Goal: Navigation & Orientation: Find specific page/section

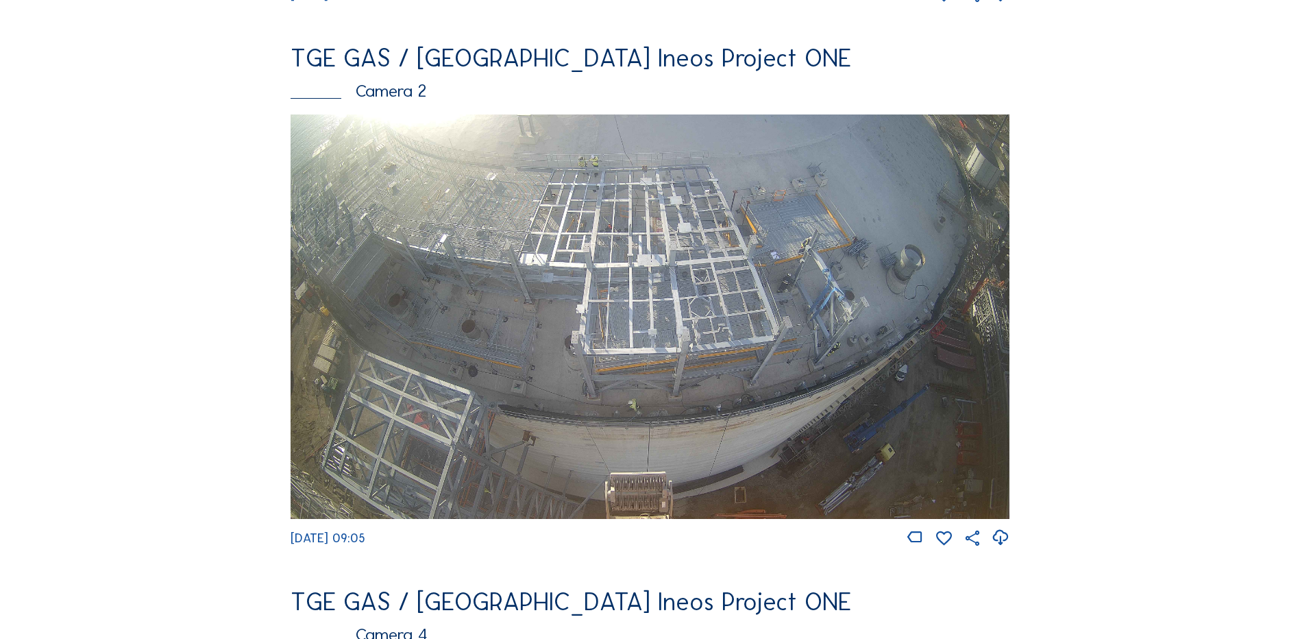
scroll to position [685, 0]
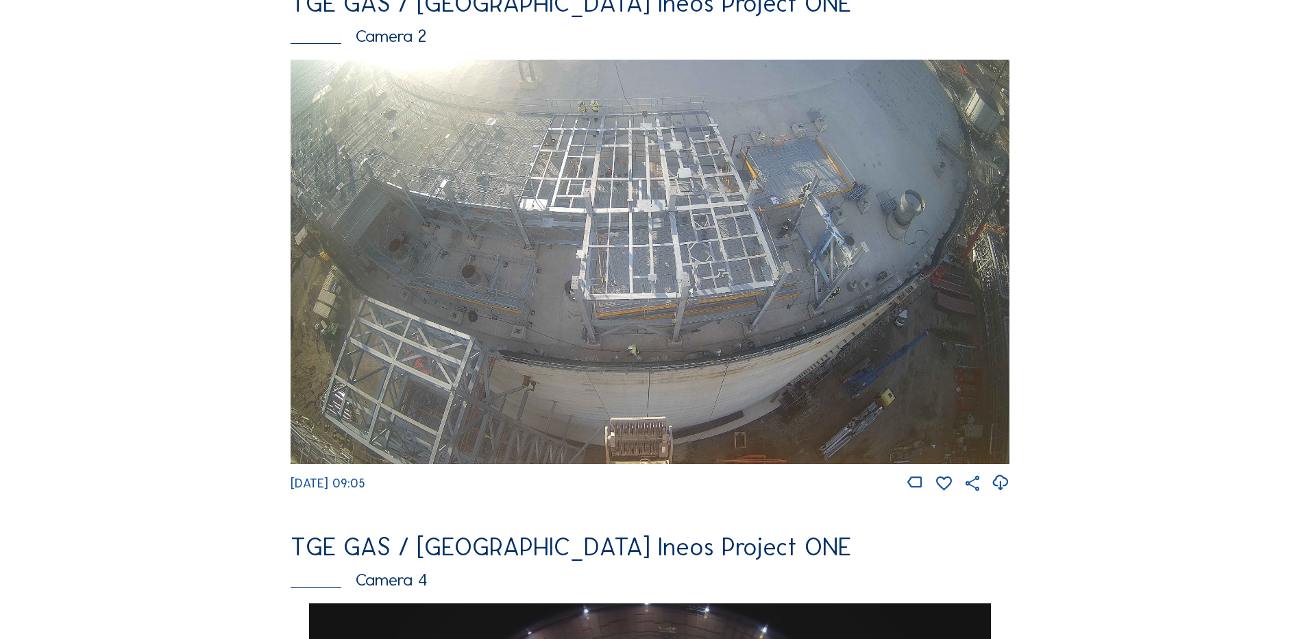
click at [781, 269] on img at bounding box center [650, 262] width 719 height 404
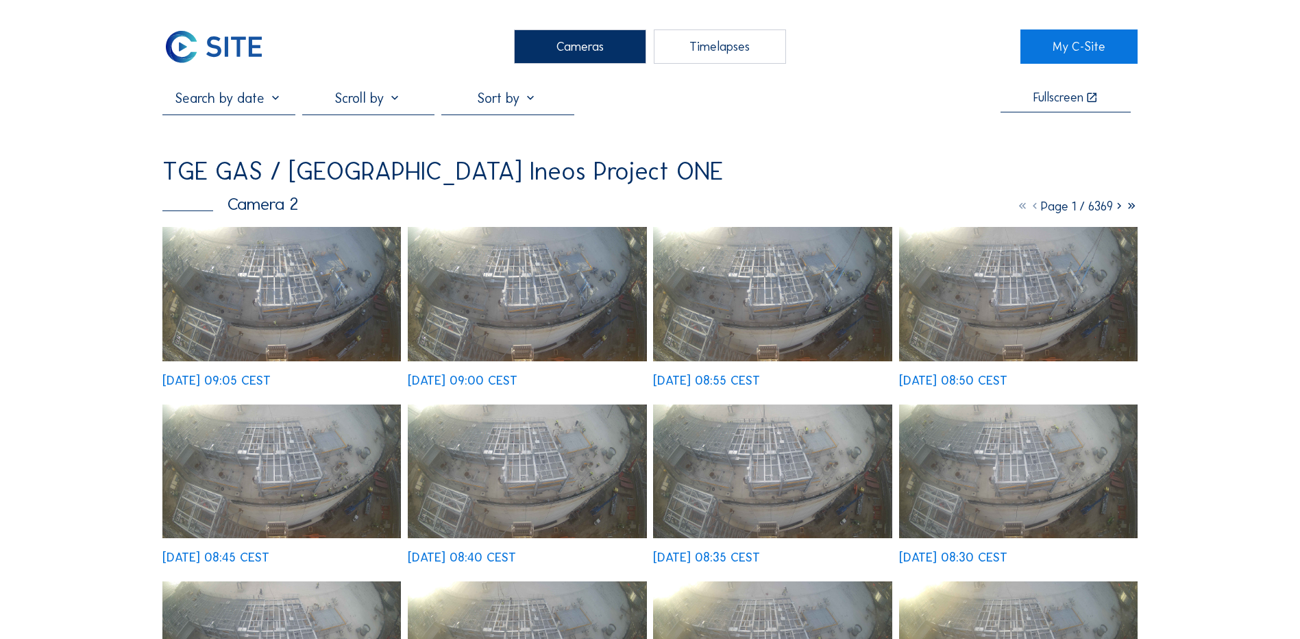
click at [282, 292] on img at bounding box center [281, 294] width 238 height 134
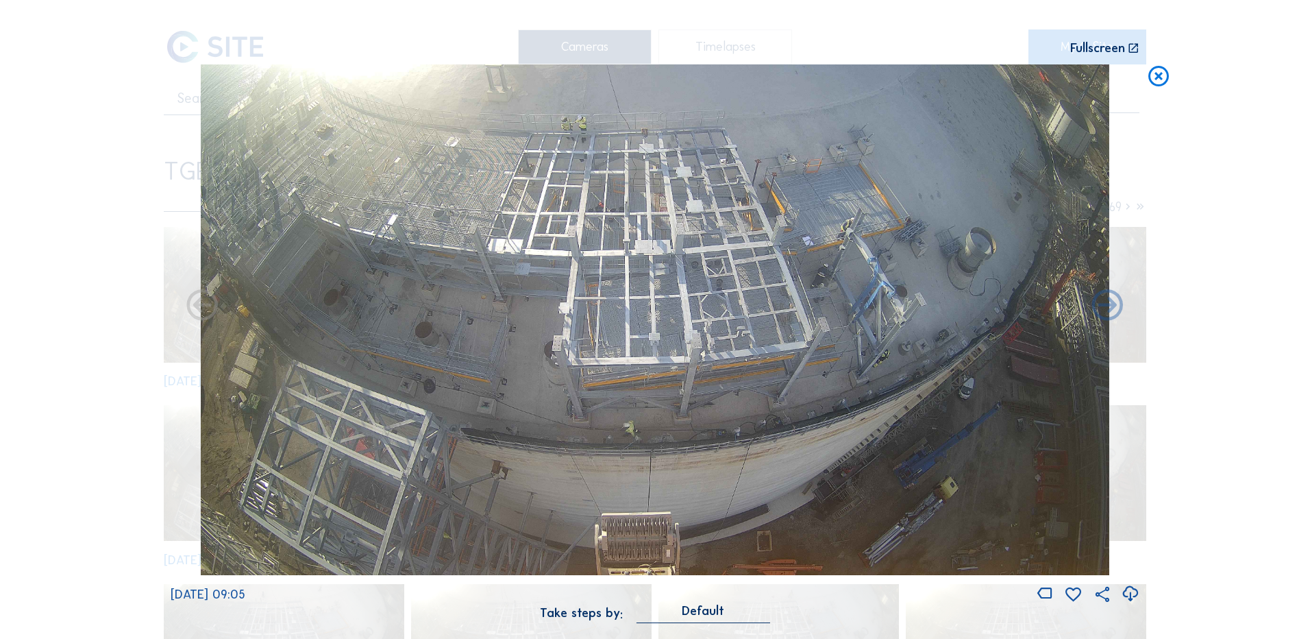
click at [1134, 591] on icon at bounding box center [1130, 594] width 19 height 23
click at [54, 347] on div "Scroll to travel through time | Press 'Alt' Button + Scroll to Zoom | Click and…" at bounding box center [655, 319] width 1310 height 639
click at [1158, 77] on icon at bounding box center [1159, 76] width 25 height 25
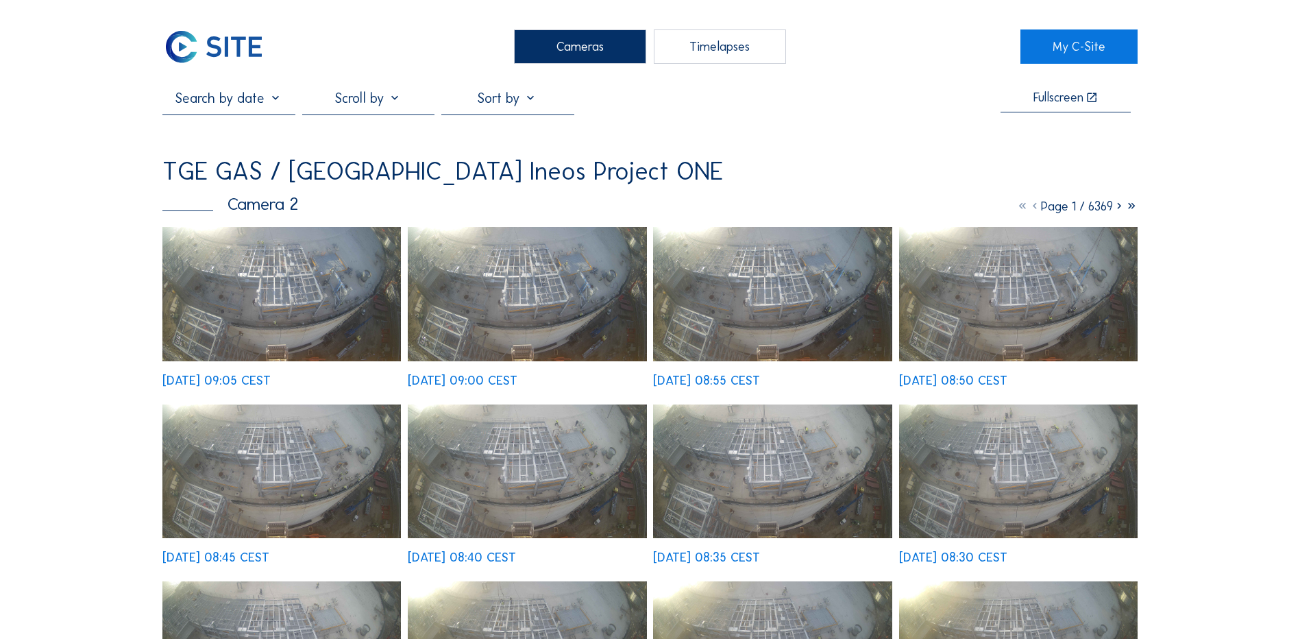
click at [552, 46] on div "Cameras" at bounding box center [580, 46] width 132 height 34
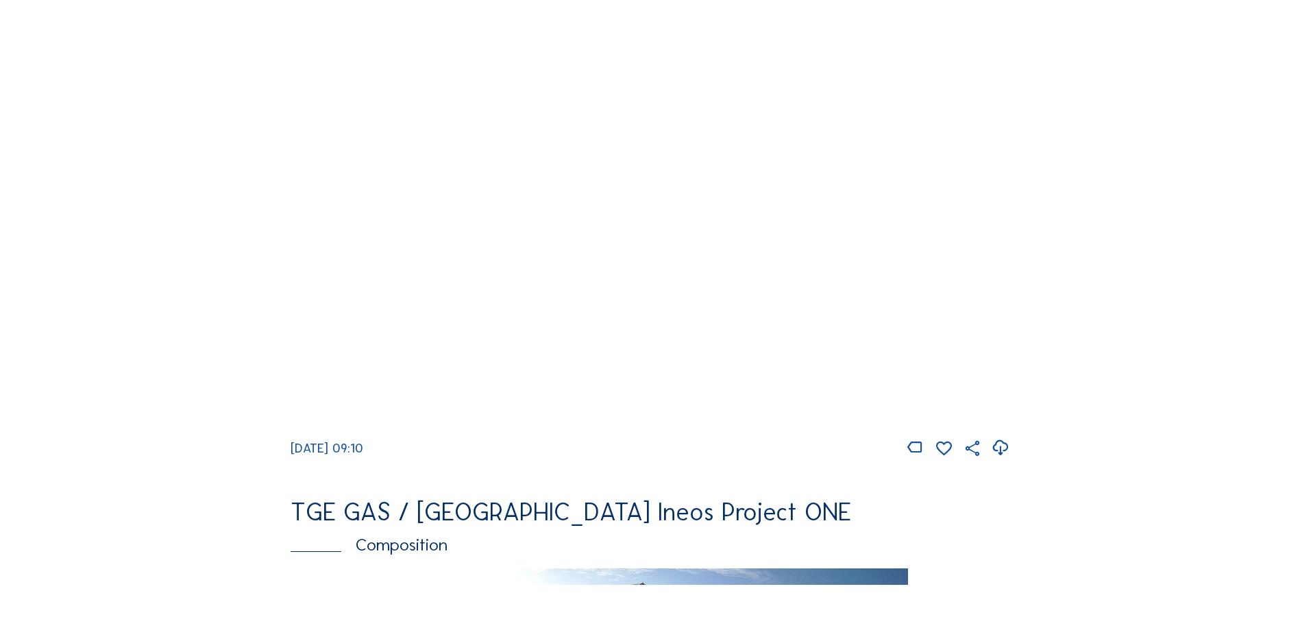
scroll to position [1302, 0]
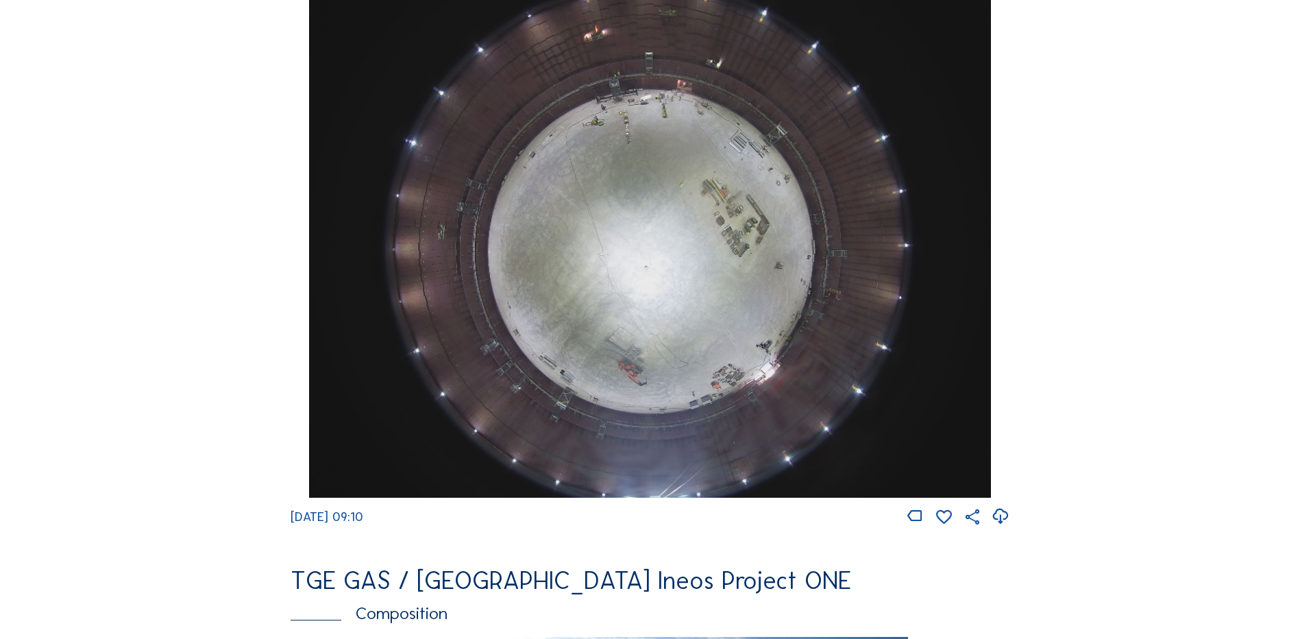
click at [709, 262] on img at bounding box center [649, 241] width 681 height 511
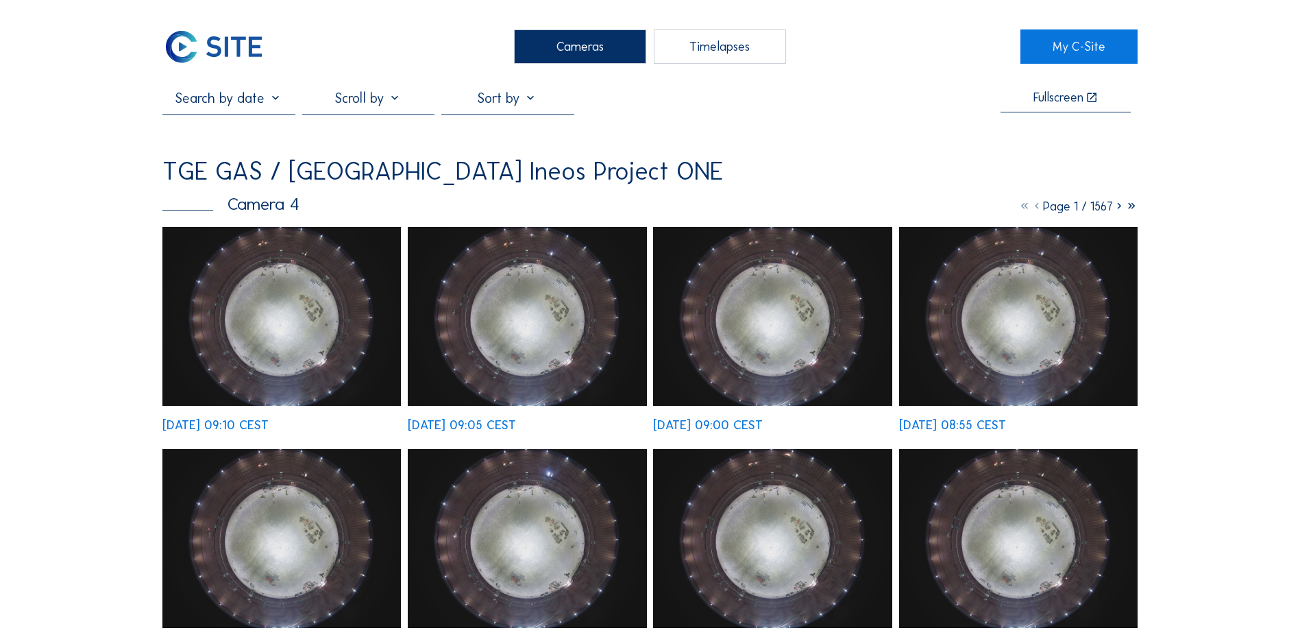
click at [302, 307] on img at bounding box center [281, 316] width 238 height 179
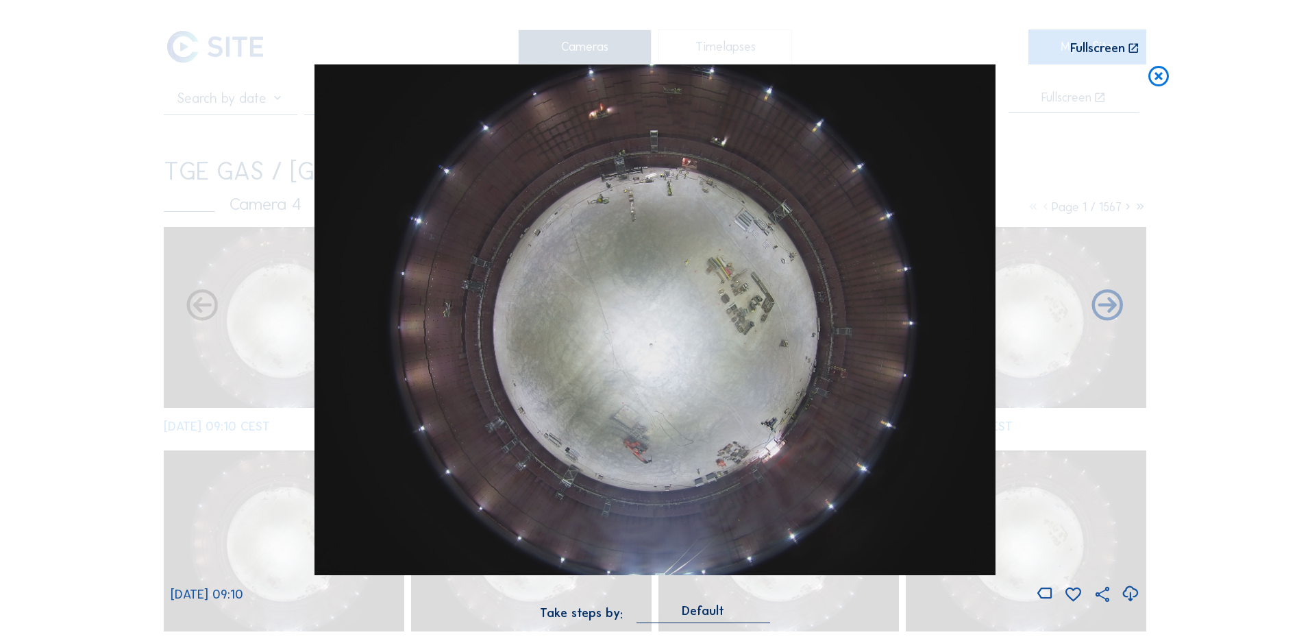
click at [1128, 592] on icon at bounding box center [1130, 594] width 19 height 23
drag, startPoint x: 57, startPoint y: 322, endPoint x: 307, endPoint y: 256, distance: 258.6
click at [57, 322] on div "Scroll to travel through time | Press 'Alt' Button + Scroll to Zoom | Click and…" at bounding box center [655, 319] width 1310 height 639
click at [1169, 77] on icon at bounding box center [1159, 76] width 25 height 25
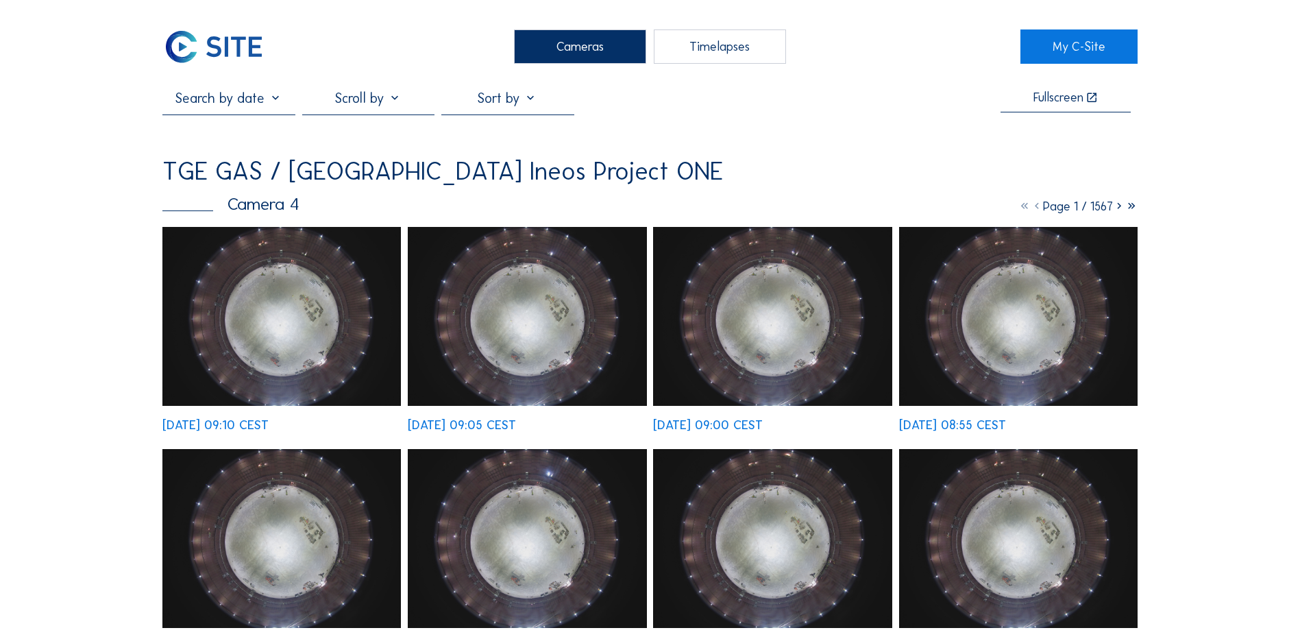
click at [598, 40] on div "Cameras" at bounding box center [580, 46] width 132 height 34
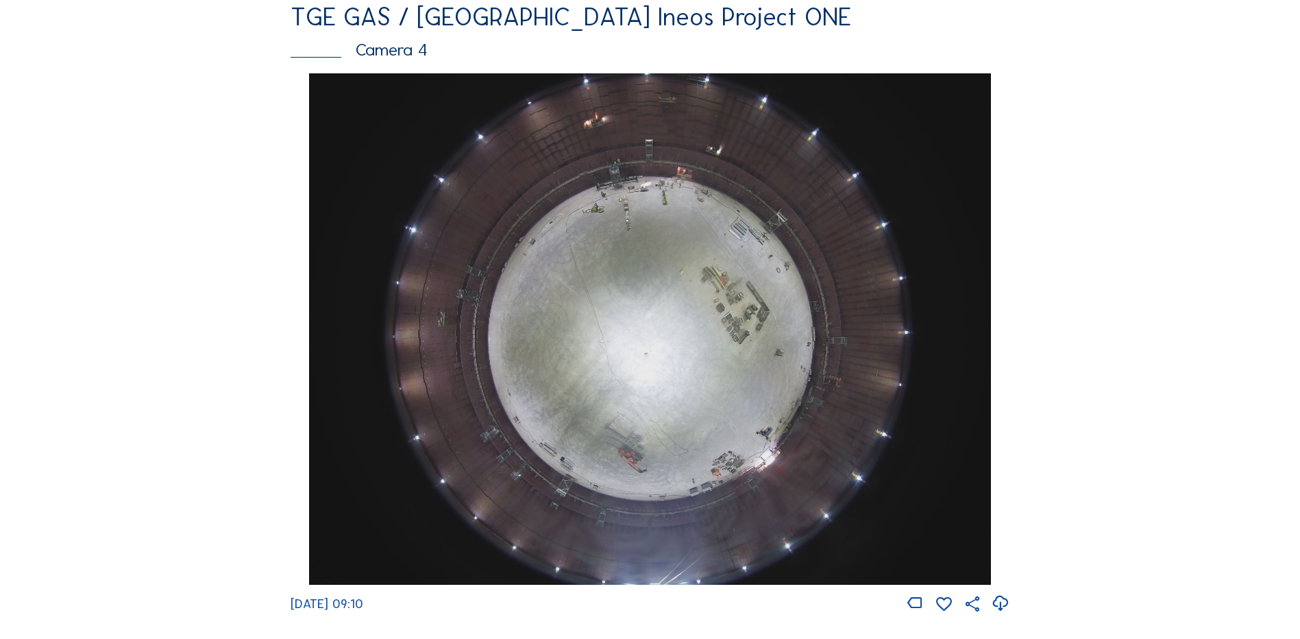
scroll to position [1234, 0]
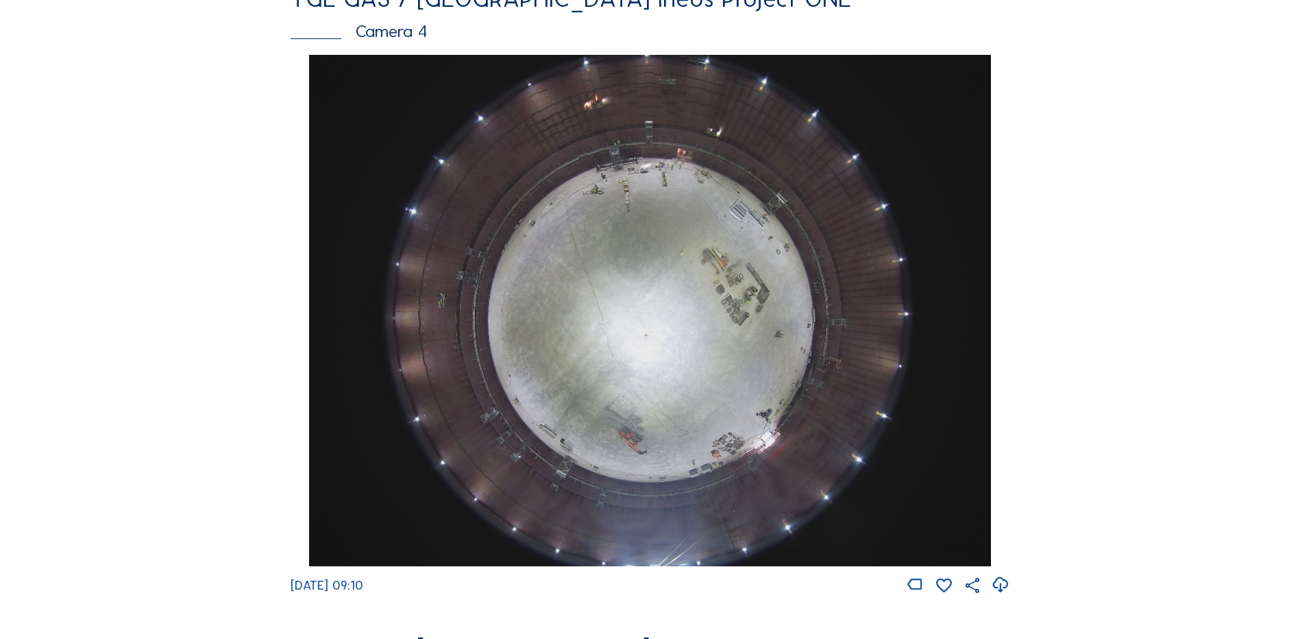
click at [622, 265] on img at bounding box center [649, 310] width 681 height 511
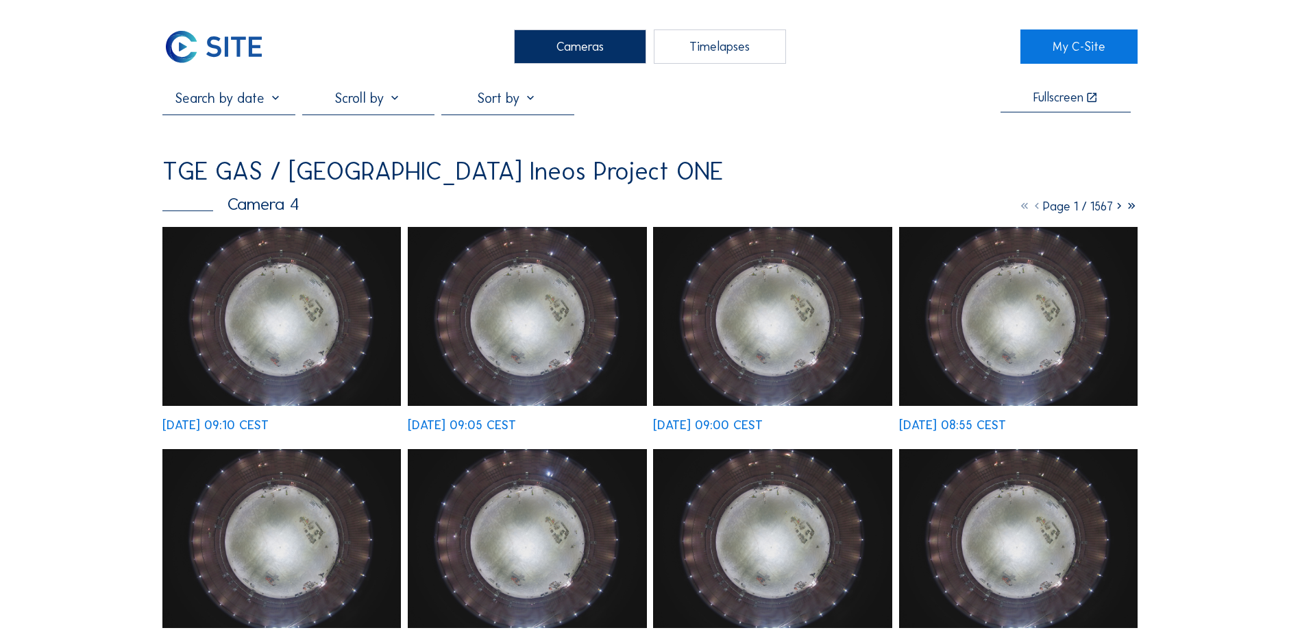
click at [269, 304] on img at bounding box center [281, 316] width 238 height 179
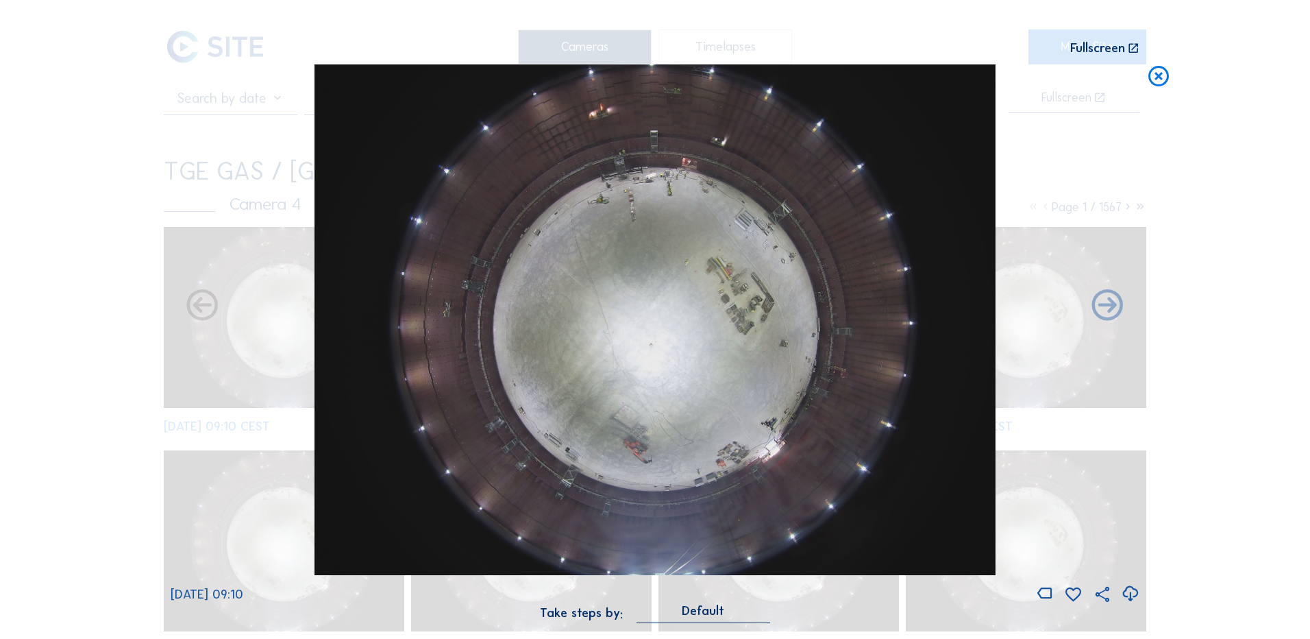
click at [1131, 591] on icon at bounding box center [1130, 594] width 19 height 23
click at [103, 338] on div "Scroll to travel through time | Press 'Alt' Button + Scroll to Zoom | Click and…" at bounding box center [655, 319] width 1310 height 639
click at [1160, 82] on icon at bounding box center [1159, 76] width 25 height 25
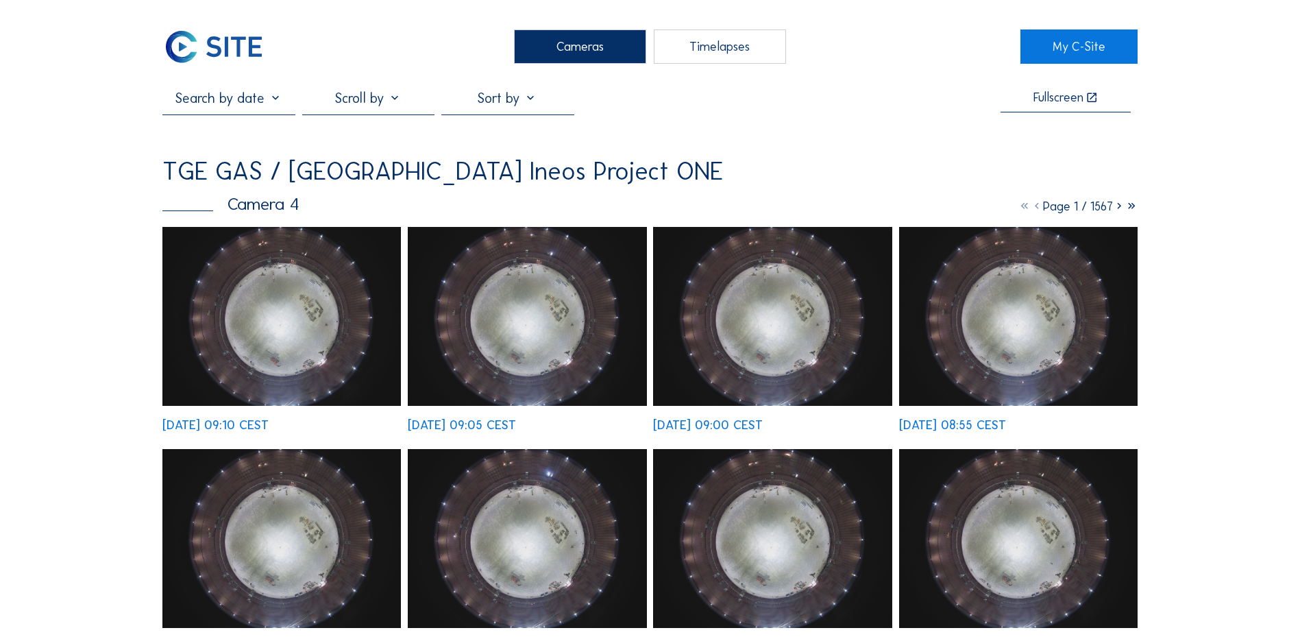
click at [598, 48] on div "Cameras" at bounding box center [580, 46] width 132 height 34
